Goal: Find specific page/section: Find specific page/section

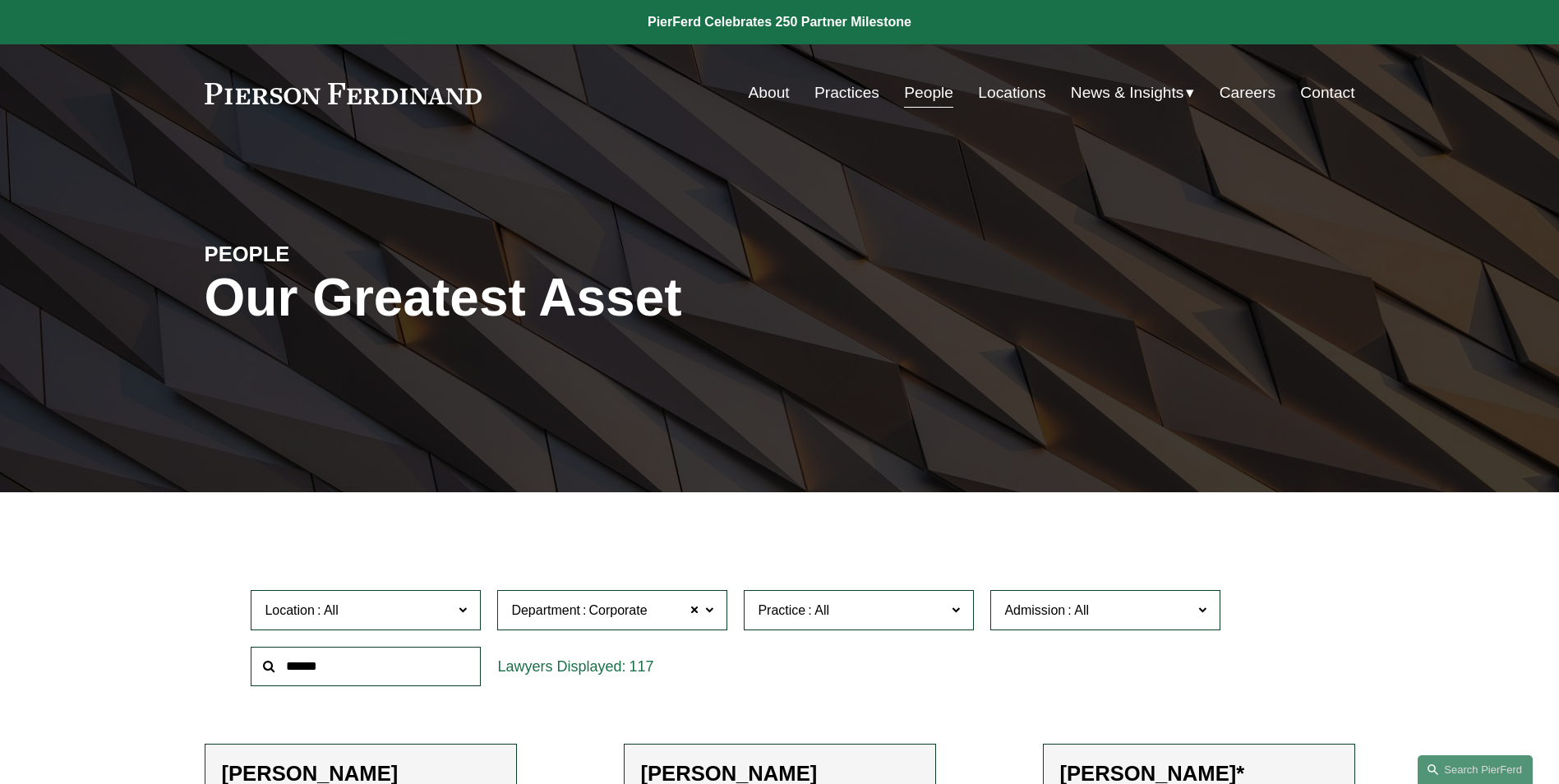
click at [912, 92] on link "People" at bounding box center [928, 92] width 49 height 31
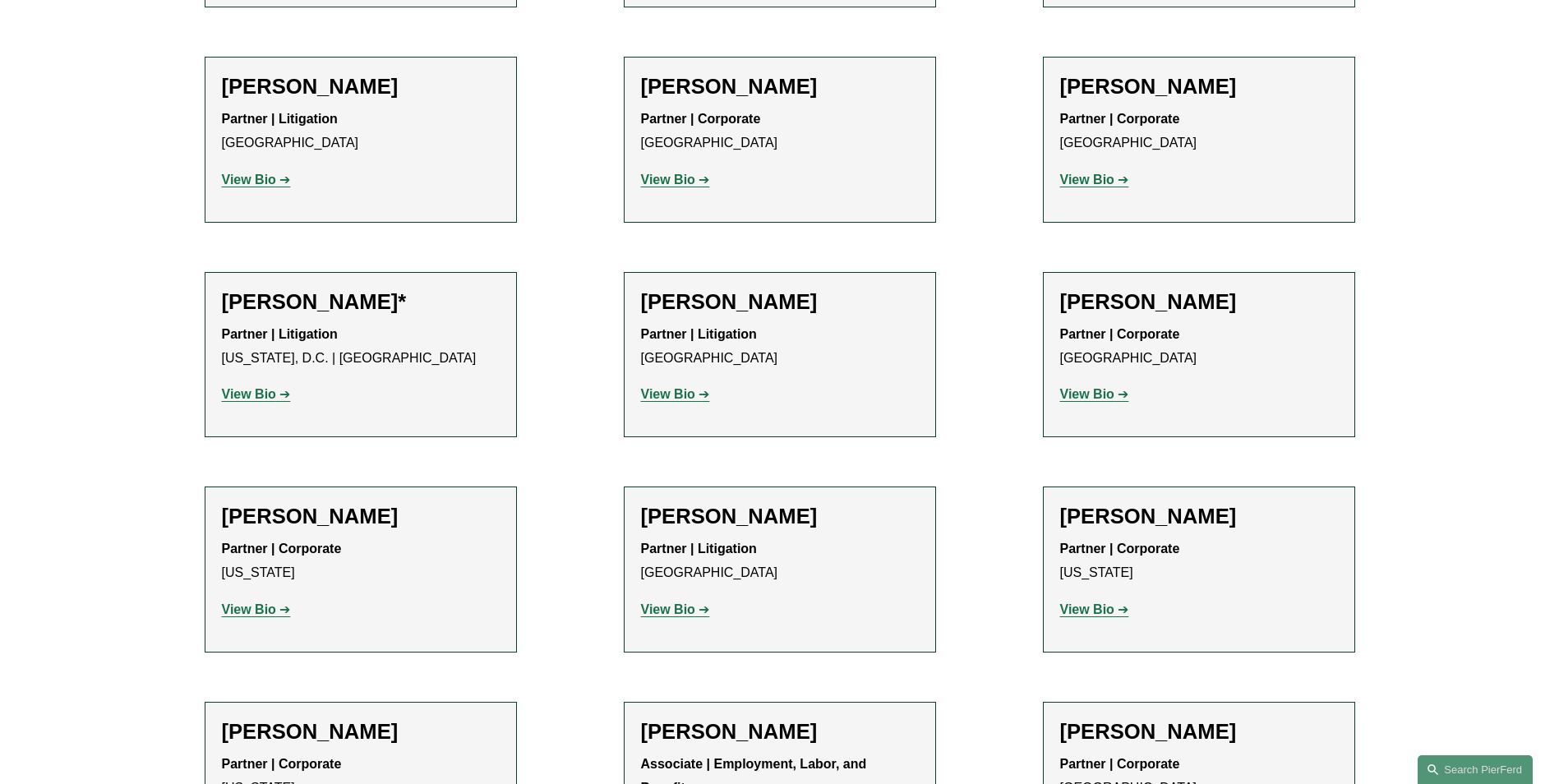
scroll to position [7969, 0]
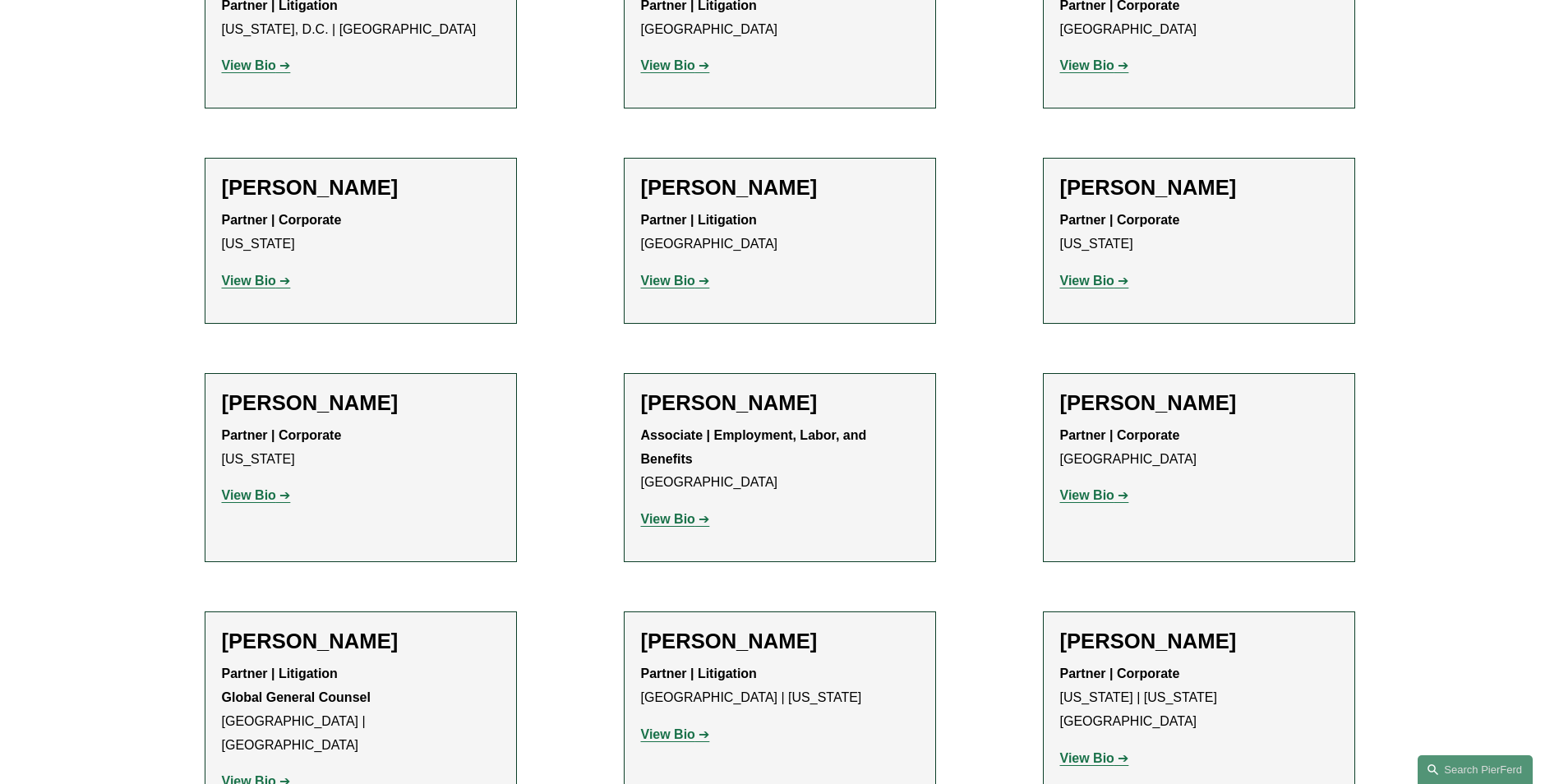
click at [667, 727] on strong "View Bio" at bounding box center [668, 734] width 55 height 14
